Goal: Task Accomplishment & Management: Contribute content

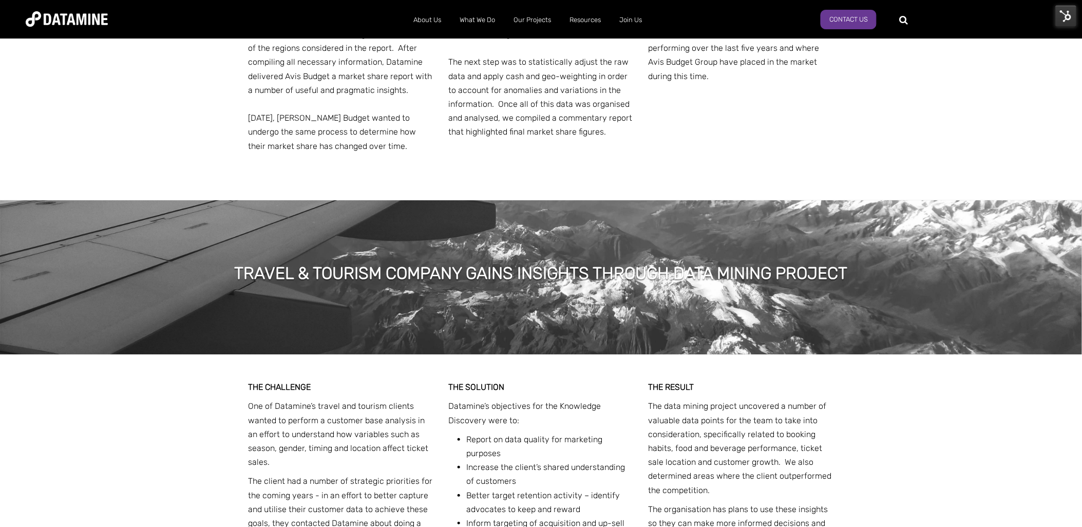
scroll to position [1291, 0]
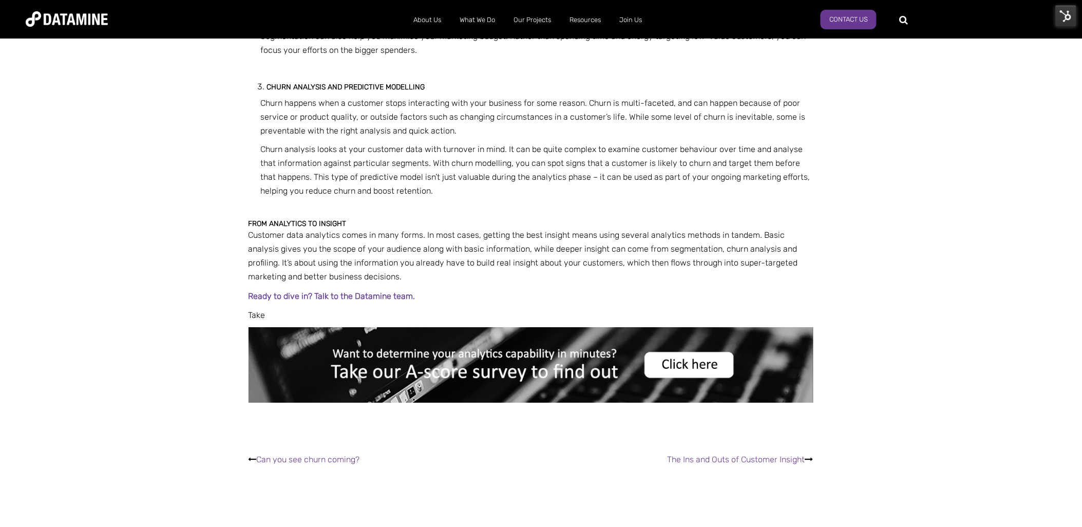
scroll to position [1013, 0]
click at [1063, 21] on img at bounding box center [1066, 16] width 22 height 22
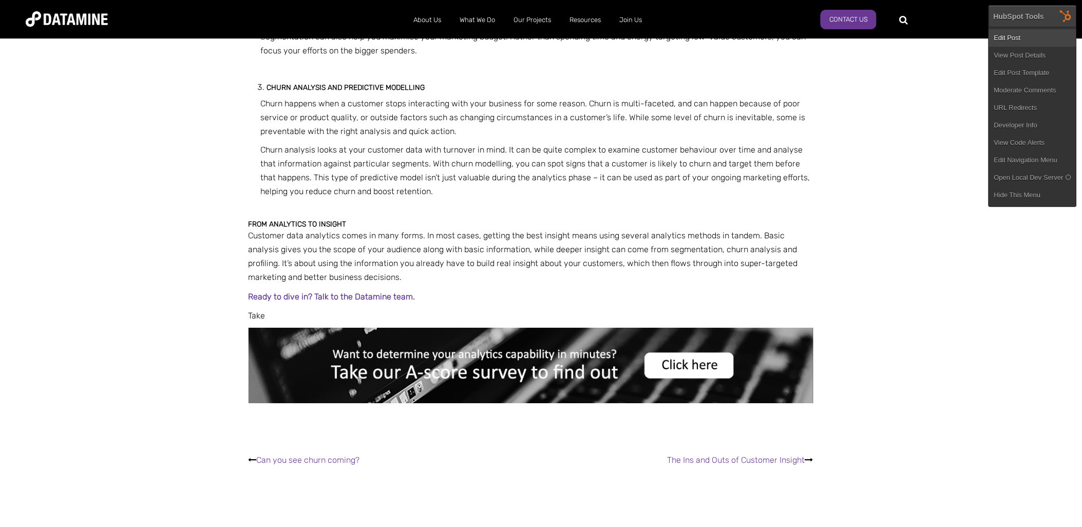
click at [1014, 39] on link "Edit Post" at bounding box center [1032, 37] width 87 height 17
